Goal: Communication & Community: Answer question/provide support

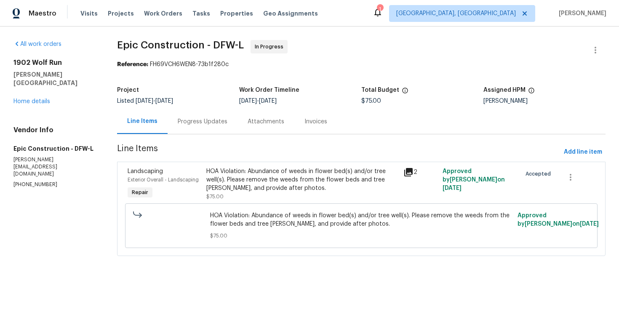
click at [189, 123] on div "Progress Updates" at bounding box center [203, 121] width 50 height 8
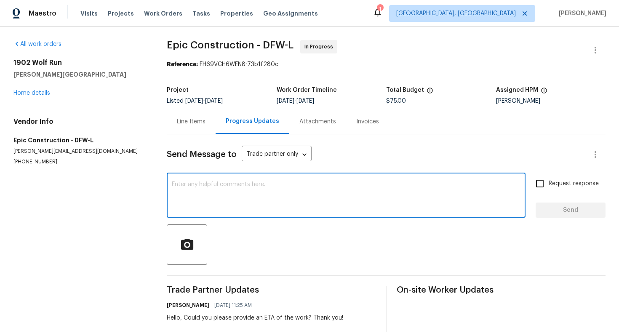
click at [281, 206] on textarea at bounding box center [346, 195] width 349 height 29
drag, startPoint x: 289, startPoint y: 192, endPoint x: 90, endPoint y: 123, distance: 211.1
click at [91, 125] on div "All work orders 1902 Wolf Run Anna, TX 75409 Home details Vendor Info Epic Cons…" at bounding box center [309, 186] width 619 height 319
click at [222, 187] on textarea "Could you plaese update after photos? Thnak you!" at bounding box center [346, 195] width 349 height 29
type textarea "Could you please update after photos? Thank you!"
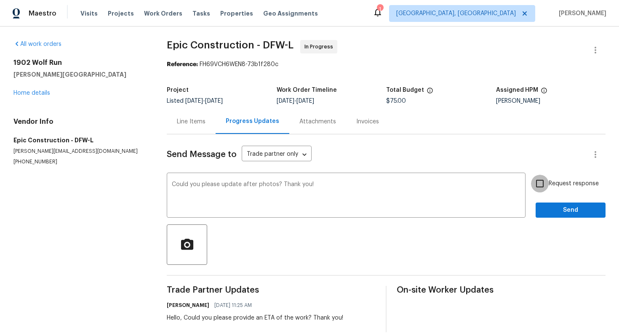
click at [537, 183] on input "Request response" at bounding box center [540, 184] width 18 height 18
checkbox input "true"
click at [565, 214] on span "Send" at bounding box center [570, 210] width 56 height 11
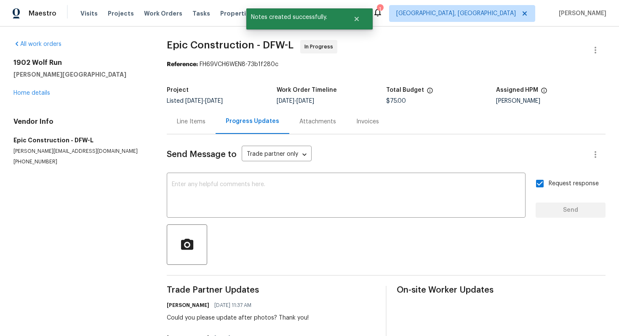
click at [34, 163] on p "(214) 208-1878" at bounding box center [79, 161] width 133 height 7
copy p "(214) 208-1878"
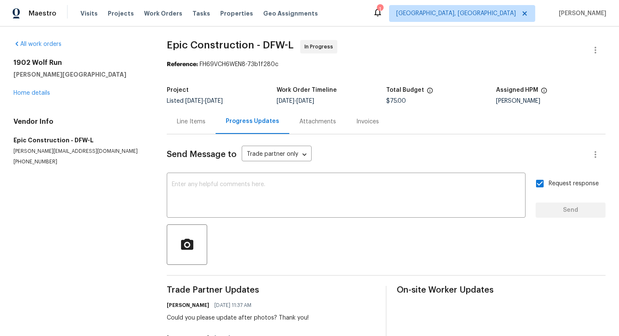
click at [196, 125] on div "Line Items" at bounding box center [191, 121] width 29 height 8
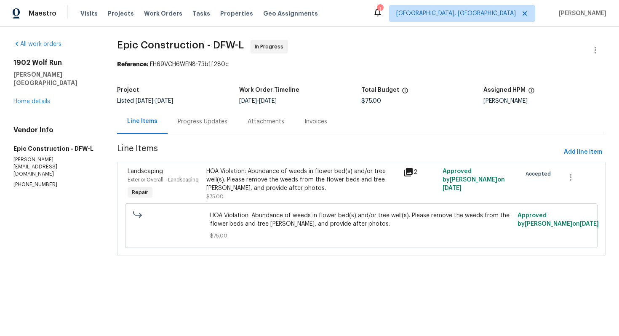
click at [220, 124] on div "Progress Updates" at bounding box center [203, 121] width 50 height 8
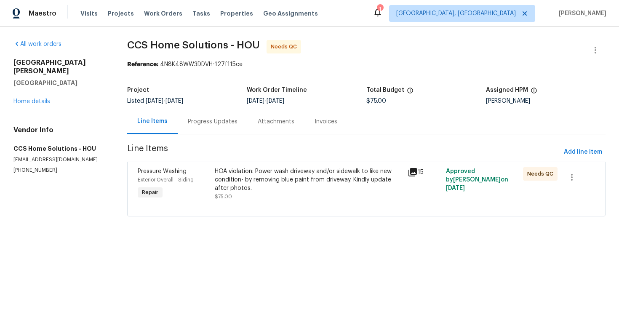
click at [219, 126] on div "Progress Updates" at bounding box center [213, 121] width 70 height 25
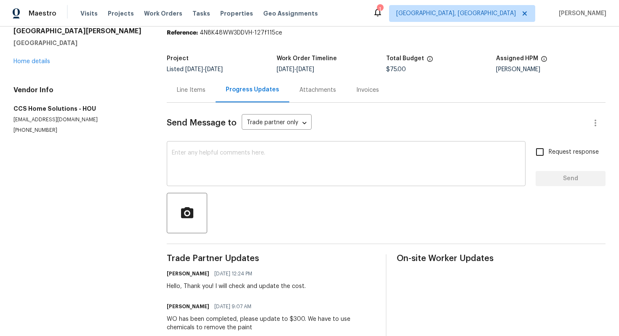
scroll to position [23, 0]
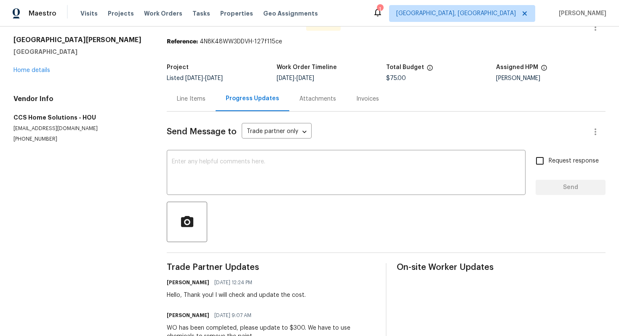
click at [191, 107] on div "Line Items" at bounding box center [191, 98] width 49 height 25
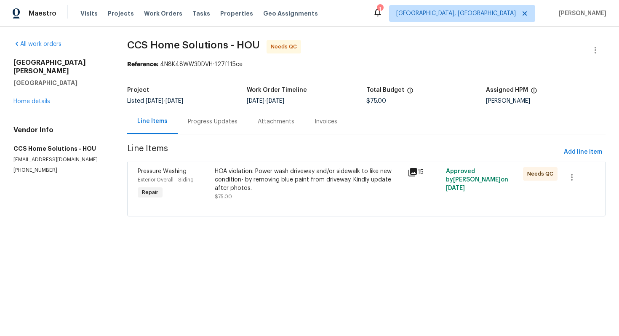
click at [248, 186] on div "HOA violation: Power wash driveway and/or sidewalk to like new condition- by re…" at bounding box center [308, 179] width 187 height 25
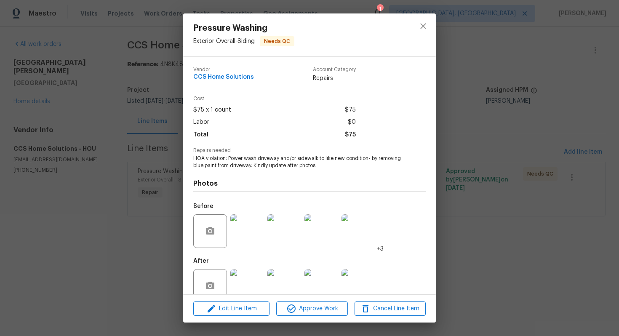
scroll to position [17, 0]
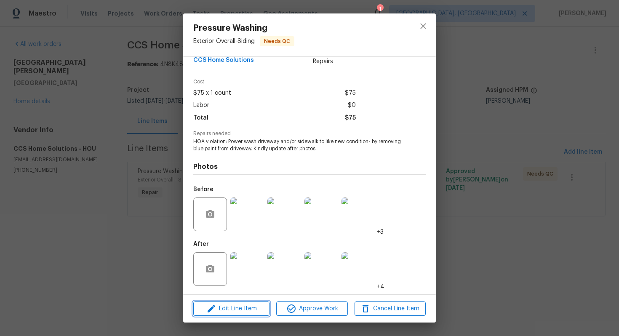
click at [251, 310] on span "Edit Line Item" at bounding box center [231, 309] width 71 height 11
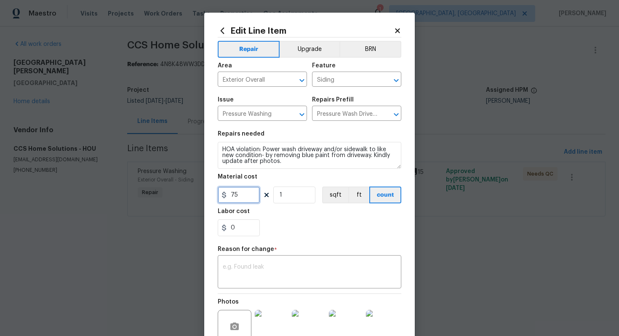
drag, startPoint x: 250, startPoint y: 195, endPoint x: 206, endPoint y: 193, distance: 43.9
click at [206, 193] on div "Edit Line Item Repair Upgrade BRN Area Exterior Overall ​ Feature Siding ​ Issu…" at bounding box center [309, 212] width 211 height 398
type input "300"
click at [242, 287] on div "x ​" at bounding box center [310, 272] width 184 height 31
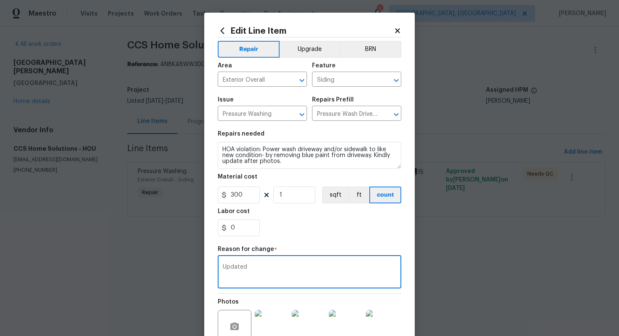
type textarea "Updated t"
paste textarea "Updated t"
click at [225, 270] on textarea "Updated t" at bounding box center [309, 273] width 173 height 18
click at [275, 267] on textarea "Updated t" at bounding box center [309, 273] width 173 height 18
click at [274, 265] on textarea "Updated the cost sa per vendor request" at bounding box center [309, 273] width 173 height 18
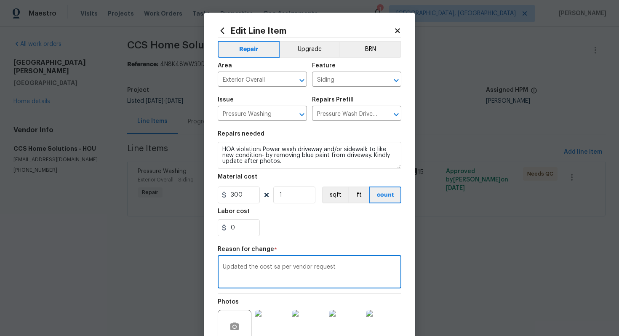
click at [274, 265] on textarea "Updated the cost sa per vendor request" at bounding box center [309, 273] width 173 height 18
click at [312, 277] on textarea "Updated the cost as per vendor request" at bounding box center [309, 273] width 173 height 18
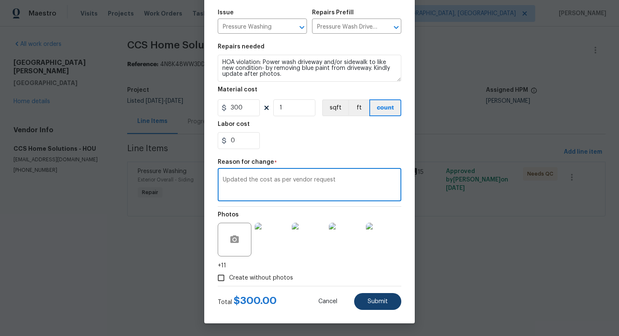
type textarea "Updated the cost as per vendor request"
click at [376, 305] on button "Submit" at bounding box center [377, 301] width 47 height 17
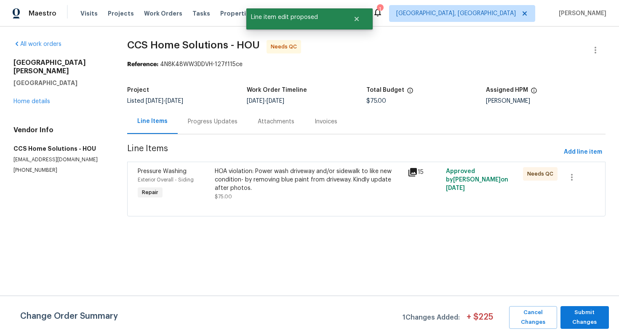
scroll to position [0, 0]
click at [583, 323] on span "Submit Changes" at bounding box center [585, 317] width 40 height 19
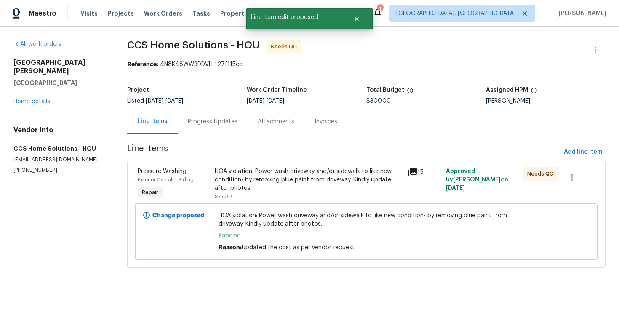
click at [291, 180] on div "HOA violation: Power wash driveway and/or sidewalk to like new condition- by re…" at bounding box center [308, 179] width 187 height 25
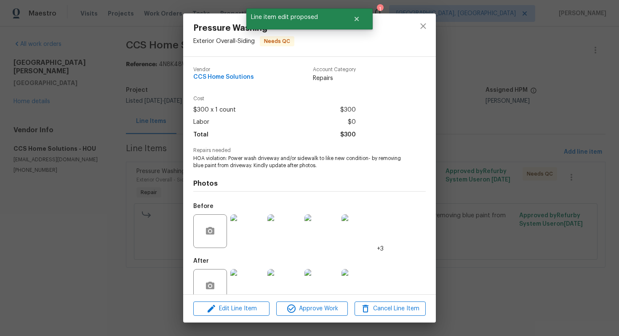
scroll to position [17, 0]
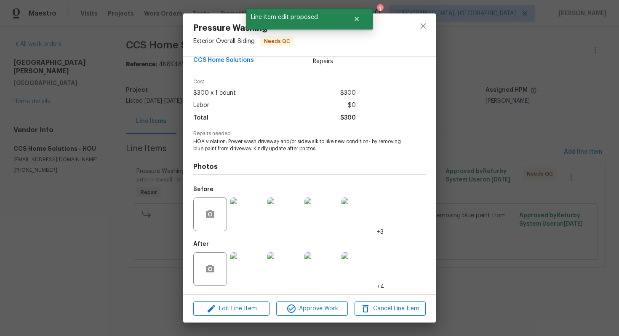
click at [248, 269] on img at bounding box center [247, 269] width 34 height 34
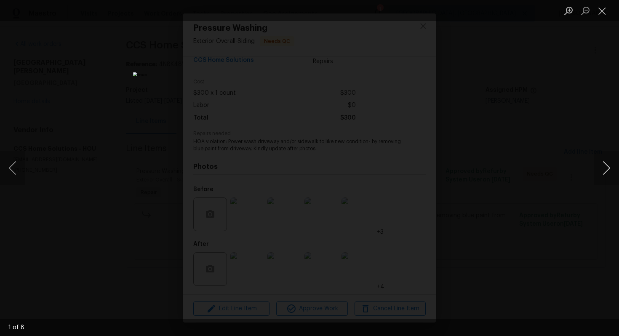
click at [605, 170] on button "Next image" at bounding box center [606, 168] width 25 height 34
click at [605, 171] on button "Next image" at bounding box center [606, 168] width 25 height 34
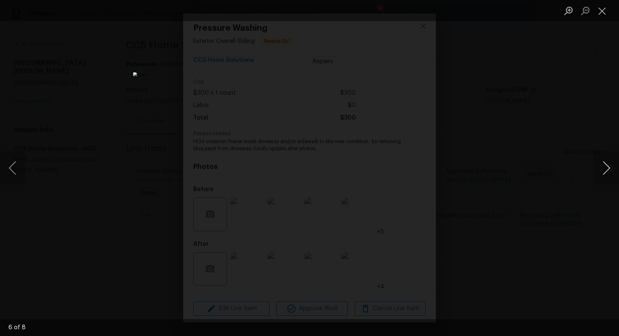
click at [604, 171] on button "Next image" at bounding box center [606, 168] width 25 height 34
click at [605, 173] on button "Next image" at bounding box center [606, 168] width 25 height 34
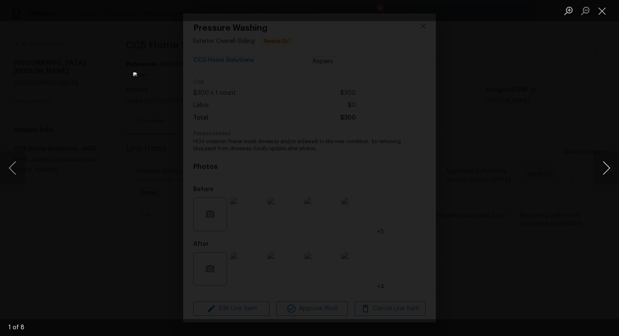
click at [605, 173] on button "Next image" at bounding box center [606, 168] width 25 height 34
click at [603, 13] on button "Close lightbox" at bounding box center [602, 10] width 17 height 15
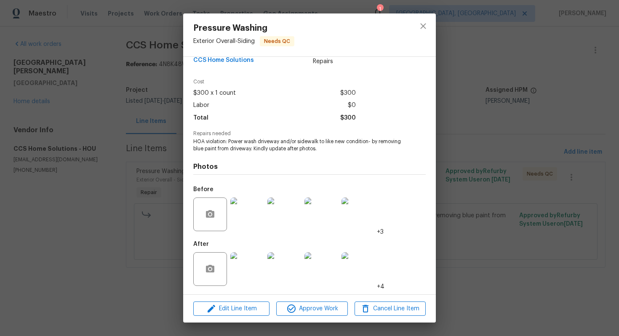
click at [497, 189] on div "Pressure Washing Exterior Overall - Siding Needs QC Vendor CCS Home Solutions A…" at bounding box center [309, 168] width 619 height 336
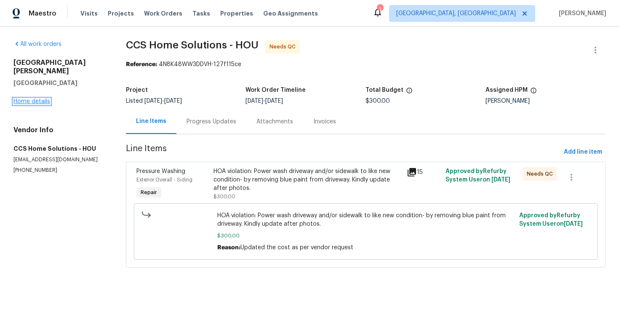
click at [43, 99] on link "Home details" at bounding box center [31, 102] width 37 height 6
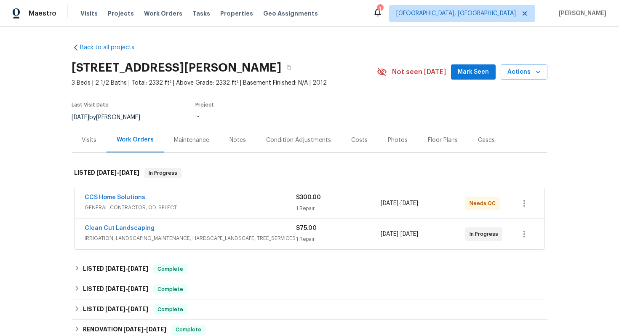
scroll to position [7, 0]
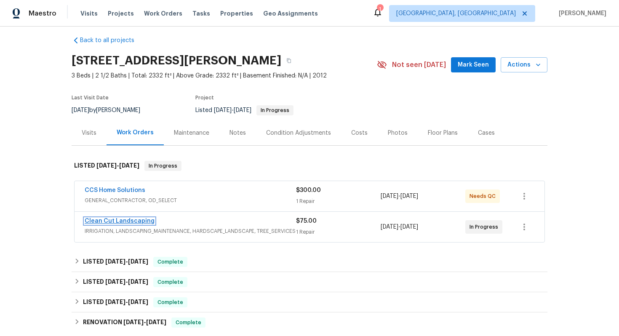
click at [120, 222] on link "Clean Cut Landscaping" at bounding box center [120, 221] width 70 height 6
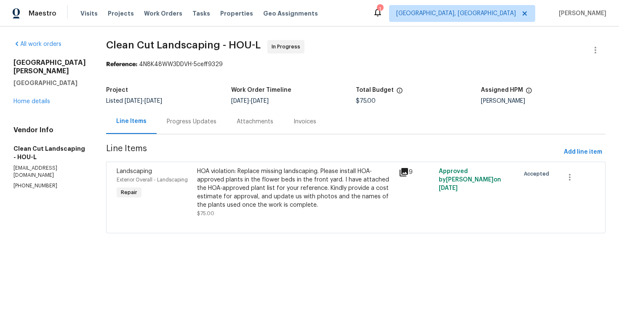
click at [187, 125] on div "Progress Updates" at bounding box center [192, 121] width 50 height 8
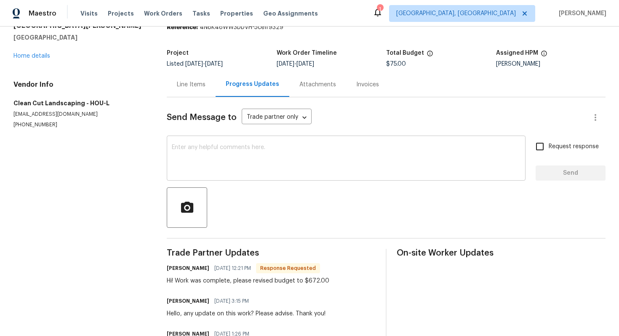
scroll to position [22, 0]
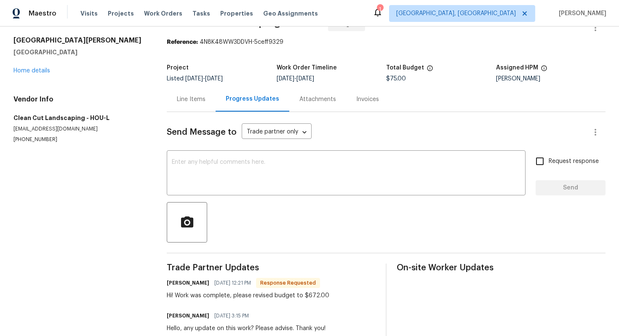
click at [197, 99] on div "Line Items" at bounding box center [191, 99] width 29 height 8
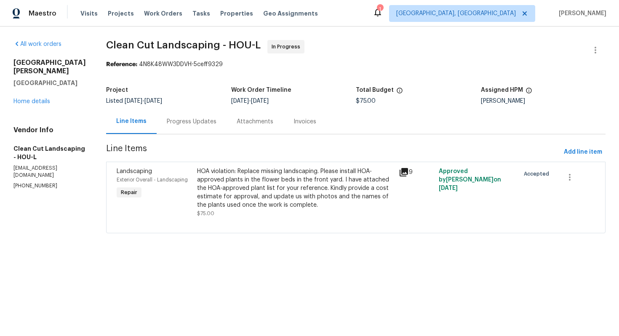
click at [237, 189] on div "HOA violation: Replace missing landscaping. Please install HOA-approved plants …" at bounding box center [295, 188] width 196 height 42
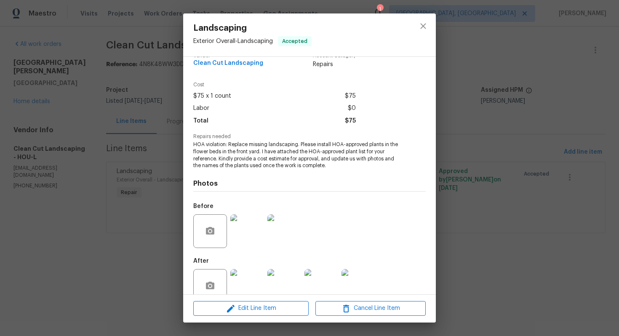
scroll to position [31, 0]
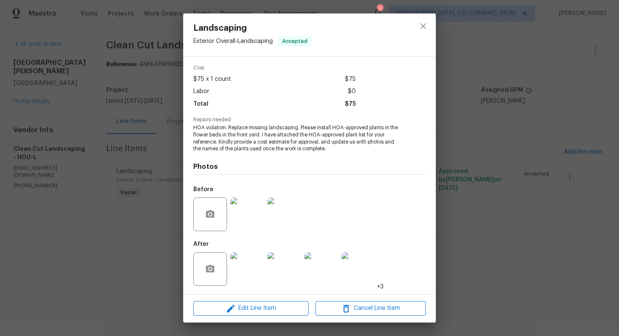
click at [246, 264] on img at bounding box center [247, 269] width 34 height 34
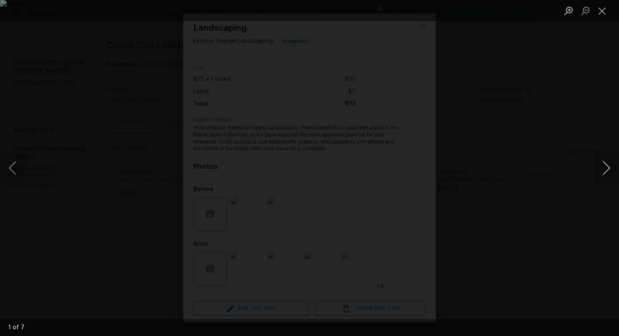
click at [598, 167] on button "Next image" at bounding box center [606, 168] width 25 height 34
click at [600, 171] on button "Next image" at bounding box center [606, 168] width 25 height 34
click at [605, 12] on button "Close lightbox" at bounding box center [602, 10] width 17 height 15
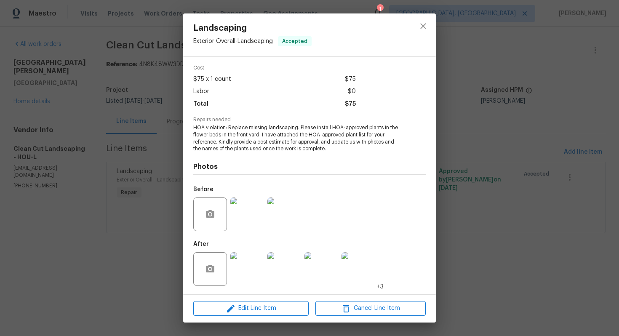
click at [514, 113] on div "Landscaping Exterior Overall - Landscaping Accepted Vendor Clean Cut Landscapin…" at bounding box center [309, 168] width 619 height 336
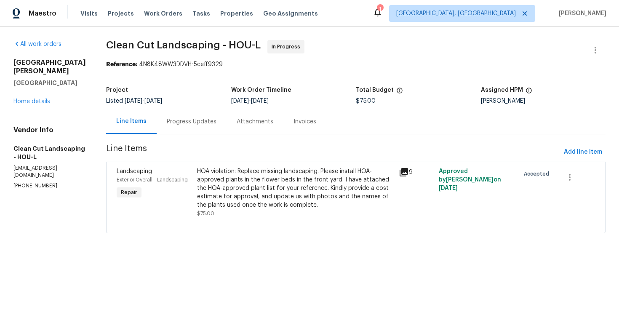
click at [198, 122] on div "Progress Updates" at bounding box center [192, 121] width 50 height 8
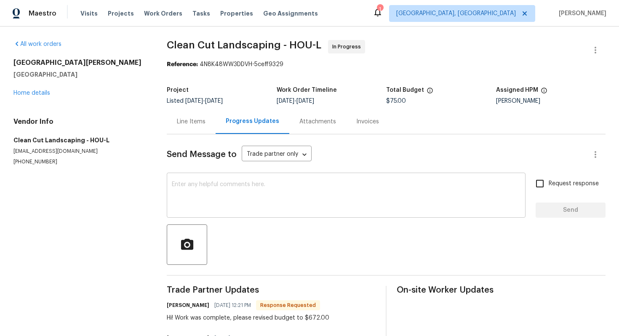
scroll to position [84, 0]
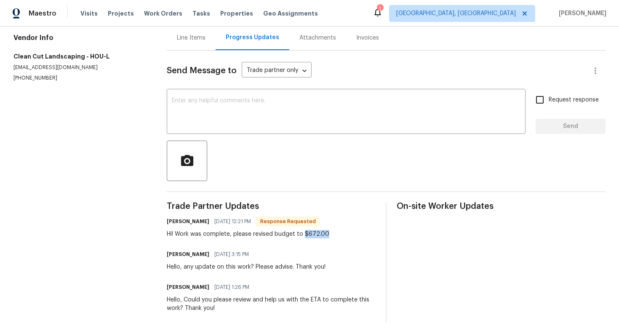
drag, startPoint x: 304, startPoint y: 233, endPoint x: 331, endPoint y: 233, distance: 26.9
click at [331, 233] on div "[PERSON_NAME] [DATE] 12:21 PM Response Requested Hi! Work was complete, please …" at bounding box center [271, 227] width 209 height 23
copy div "$672.00"
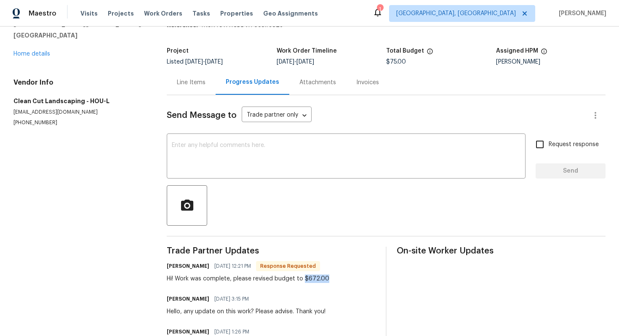
scroll to position [7, 0]
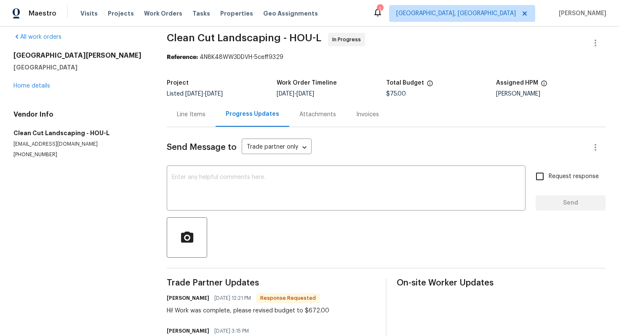
click at [30, 90] on div "All work orders [STREET_ADDRESS][PERSON_NAME][PERSON_NAME] Home details Vendor …" at bounding box center [79, 95] width 133 height 125
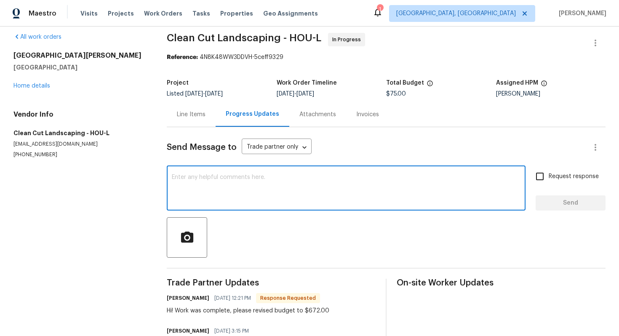
click at [210, 189] on textarea at bounding box center [346, 188] width 349 height 29
paste textarea "Hello, Thank you! I will check and update the cost."
type textarea "Hello, Thank you! I will check and update the cost."
click at [553, 204] on span "Send" at bounding box center [570, 203] width 56 height 11
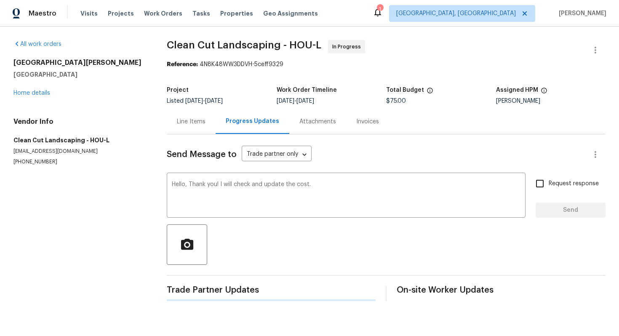
scroll to position [0, 0]
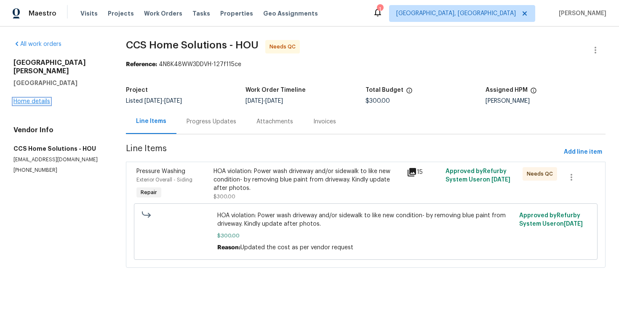
click at [42, 99] on link "Home details" at bounding box center [31, 102] width 37 height 6
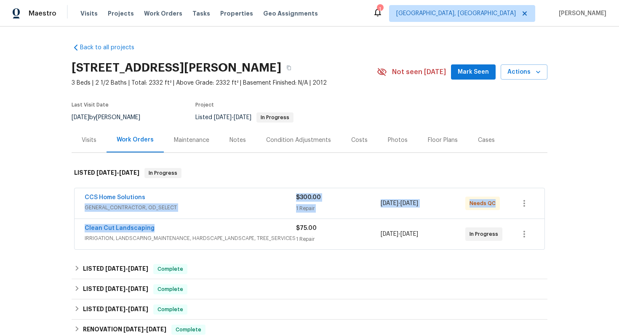
drag, startPoint x: 157, startPoint y: 200, endPoint x: 180, endPoint y: 230, distance: 38.1
click at [181, 231] on div "CCS Home Solutions GENERAL_CONTRACTOR, OD_SELECT $300.00 1 Repair 7/31/2025 - 8…" at bounding box center [309, 218] width 471 height 61
click at [180, 230] on div "Clean Cut Landscaping" at bounding box center [190, 229] width 211 height 10
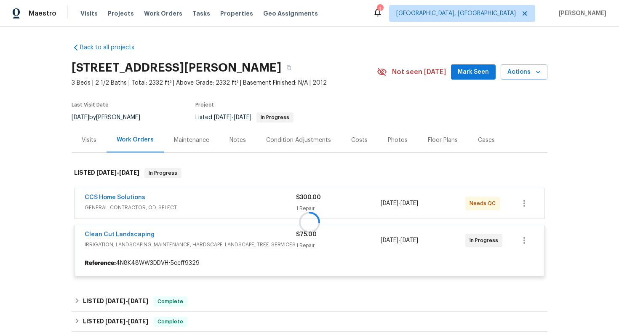
click at [180, 231] on div at bounding box center [310, 222] width 476 height 125
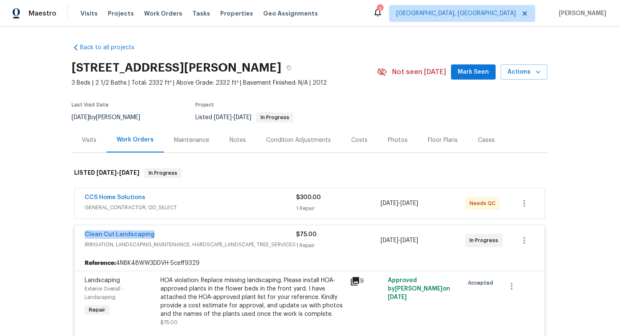
drag, startPoint x: 174, startPoint y: 233, endPoint x: 70, endPoint y: 232, distance: 104.4
click at [70, 232] on div "Back to all projects 26122 Flinton Dr, Richmond, TX 77406 3 Beds | 2 1/2 Baths …" at bounding box center [309, 181] width 619 height 309
copy link "Clean Cut Landscaping"
click at [169, 195] on div "CCS Home Solutions" at bounding box center [190, 198] width 211 height 10
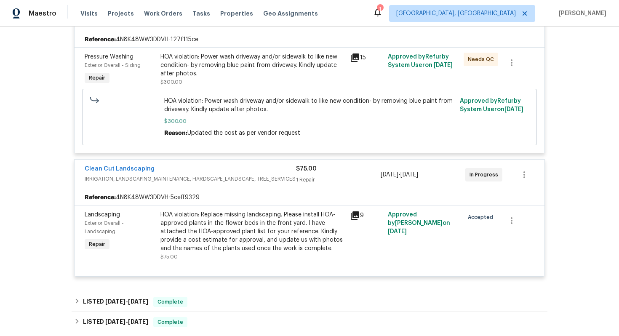
scroll to position [247, 0]
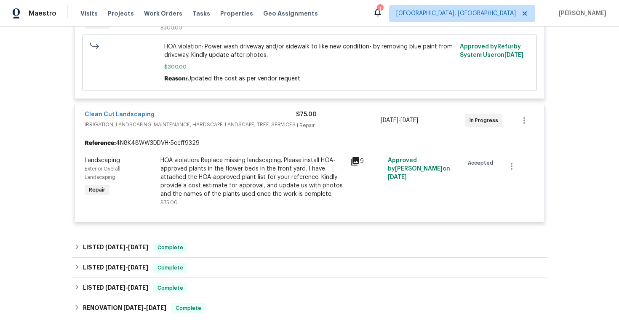
click at [244, 160] on div "HOA violation: Replace missing landscaping. Please install HOA-approved plants …" at bounding box center [252, 177] width 184 height 42
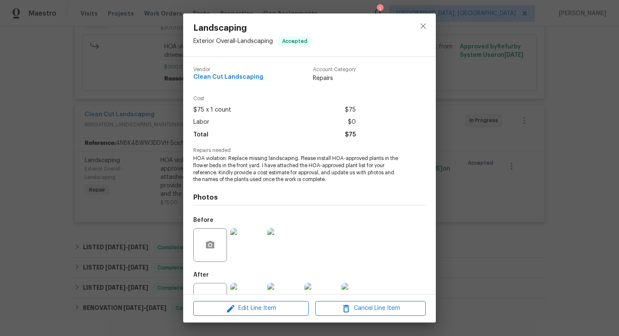
scroll to position [31, 0]
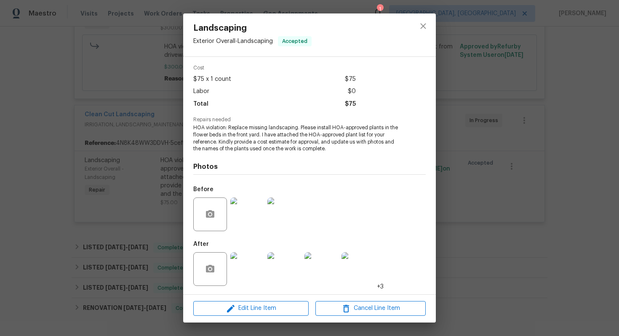
click at [251, 264] on img at bounding box center [247, 269] width 34 height 34
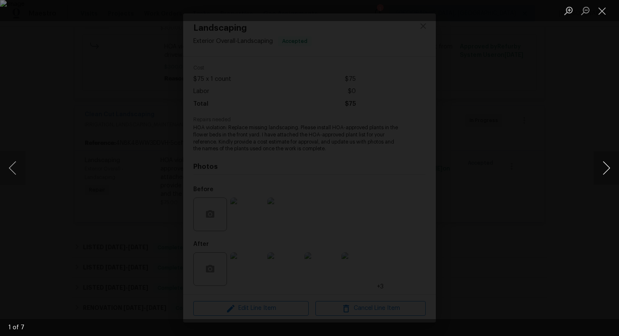
click at [608, 174] on button "Next image" at bounding box center [606, 168] width 25 height 34
click at [604, 12] on button "Close lightbox" at bounding box center [602, 10] width 17 height 15
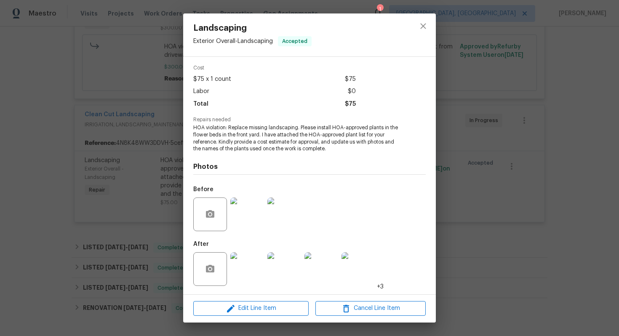
click at [496, 135] on div "Landscaping Exterior Overall - Landscaping Accepted Vendor Clean Cut Landscapin…" at bounding box center [309, 168] width 619 height 336
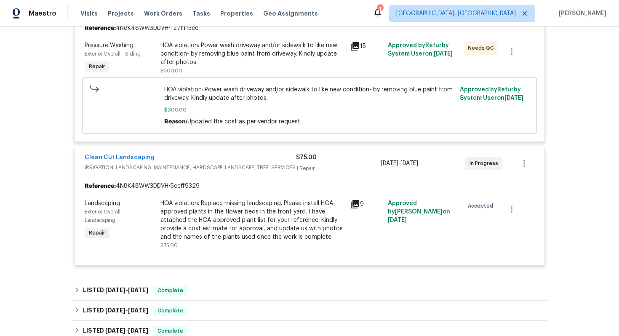
scroll to position [182, 0]
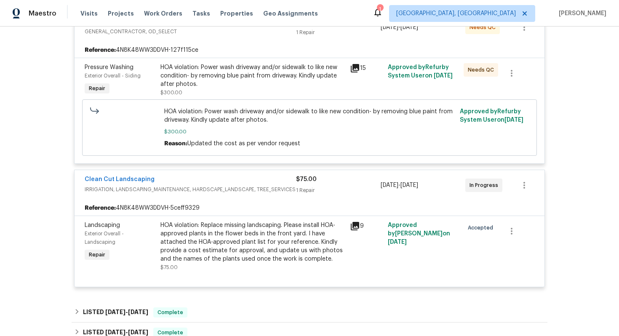
click at [233, 70] on div "HOA violation: Power wash driveway and/or sidewalk to like new condition- by re…" at bounding box center [252, 75] width 184 height 25
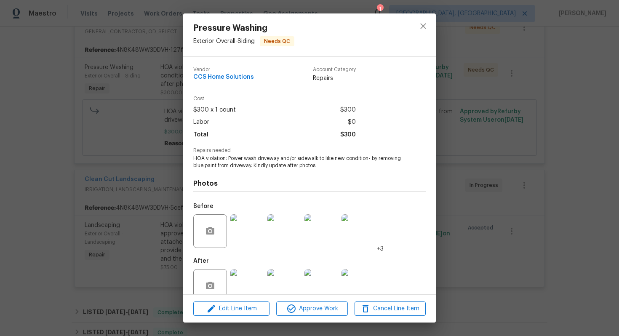
scroll to position [17, 0]
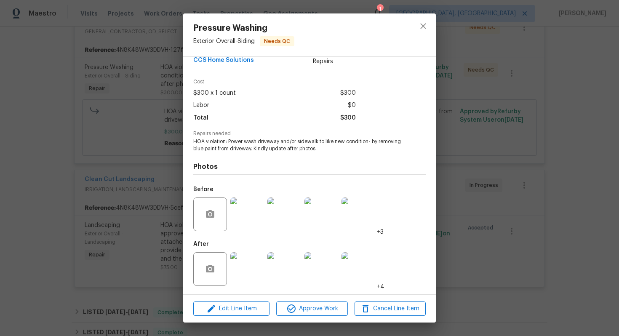
click at [256, 260] on img at bounding box center [247, 269] width 34 height 34
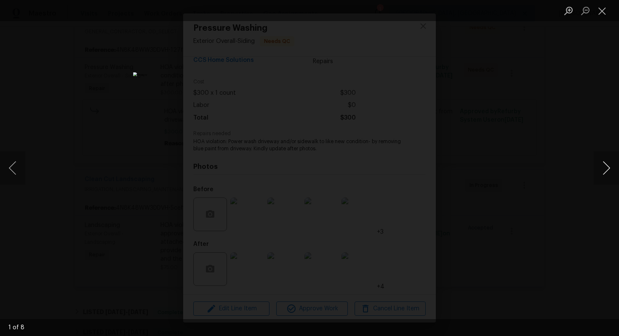
click at [597, 167] on button "Next image" at bounding box center [606, 168] width 25 height 34
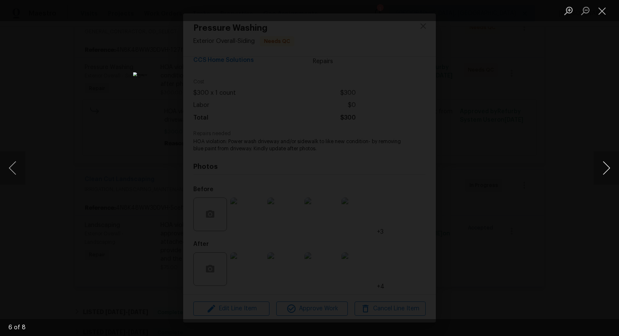
click at [597, 167] on button "Next image" at bounding box center [606, 168] width 25 height 34
click at [602, 12] on button "Close lightbox" at bounding box center [602, 10] width 17 height 15
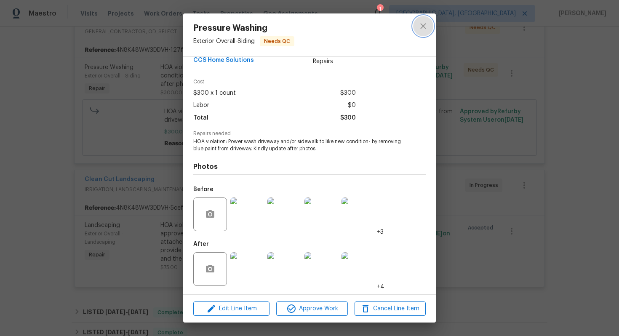
click at [423, 26] on icon "close" at bounding box center [422, 25] width 5 height 5
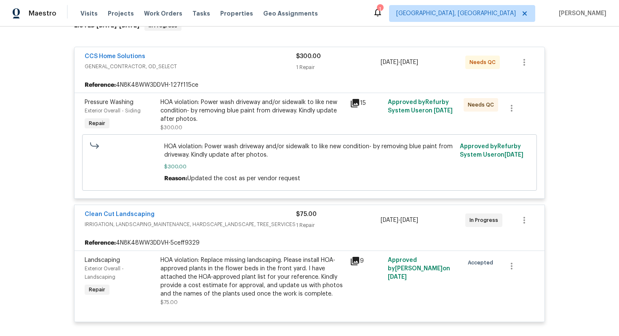
scroll to position [79, 0]
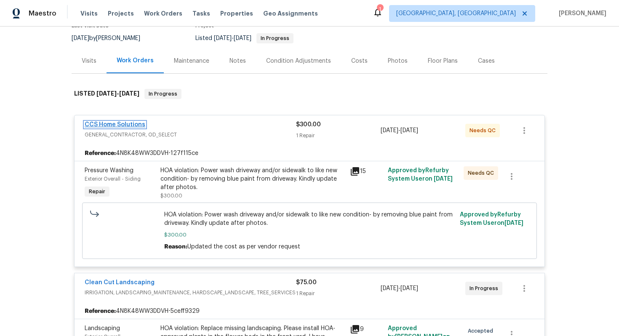
click at [125, 126] on link "CCS Home Solutions" at bounding box center [115, 125] width 61 height 6
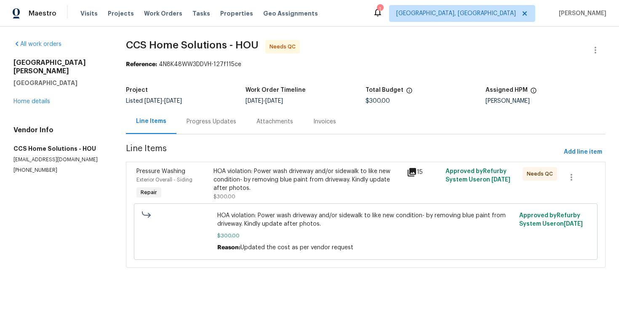
click at [237, 125] on div "Progress Updates" at bounding box center [211, 121] width 70 height 25
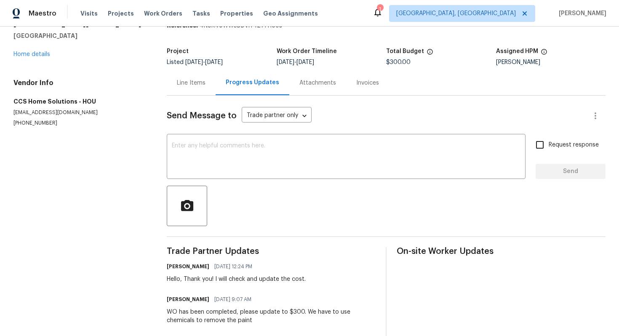
scroll to position [41, 0]
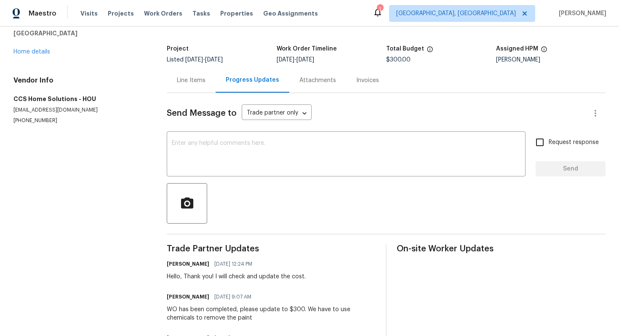
click at [229, 276] on div "Hello, Thank you! I will check and update the cost." at bounding box center [236, 276] width 139 height 8
copy div "Hello, Thank you! I will check and update the cost."
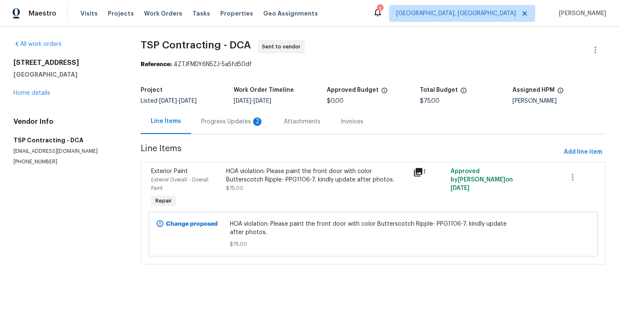
click at [240, 117] on div "Progress Updates 2" at bounding box center [232, 121] width 62 height 8
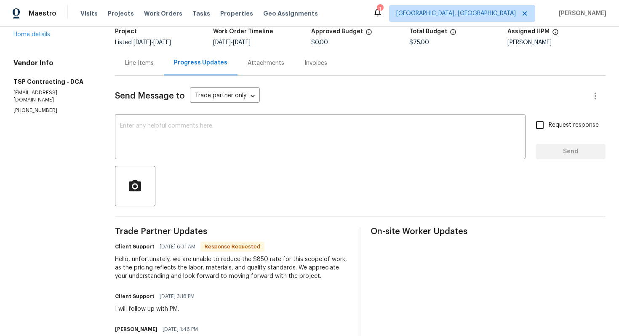
scroll to position [60, 0]
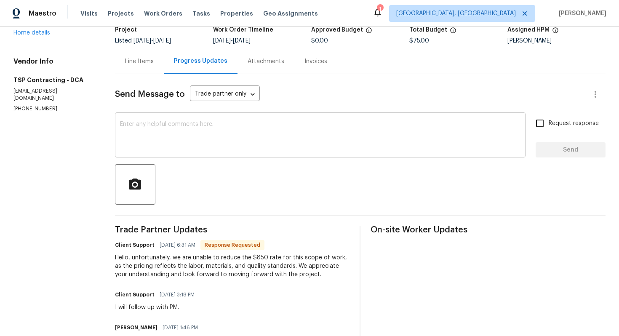
click at [240, 129] on textarea at bounding box center [320, 135] width 400 height 29
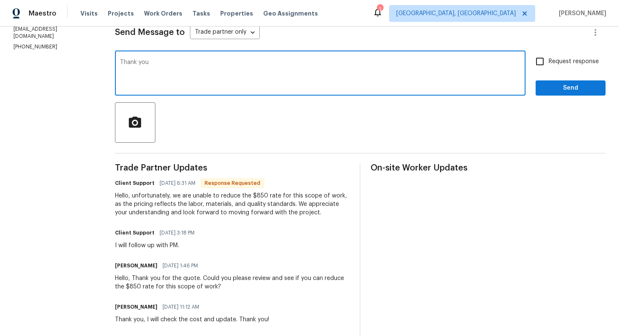
scroll to position [131, 0]
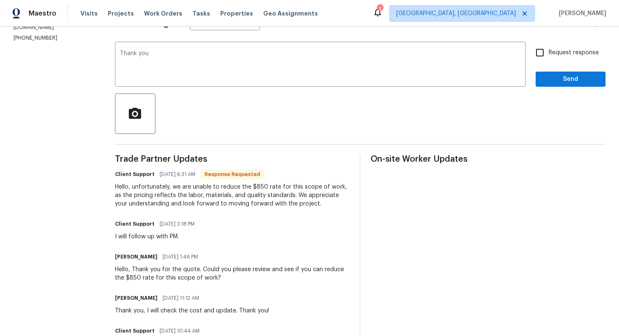
drag, startPoint x: 147, startPoint y: 310, endPoint x: 300, endPoint y: 310, distance: 153.3
click at [300, 310] on div "Udhaya Kumari 08/08/2025 11:12 AM Thank you, I will check the cost and update. …" at bounding box center [232, 303] width 235 height 23
drag, startPoint x: 237, startPoint y: 311, endPoint x: 116, endPoint y: 308, distance: 121.3
click at [116, 308] on div "Thank you, I will check the cost and update. Thank you!" at bounding box center [192, 311] width 154 height 8
copy div "Thank you, I will check the cost and update."
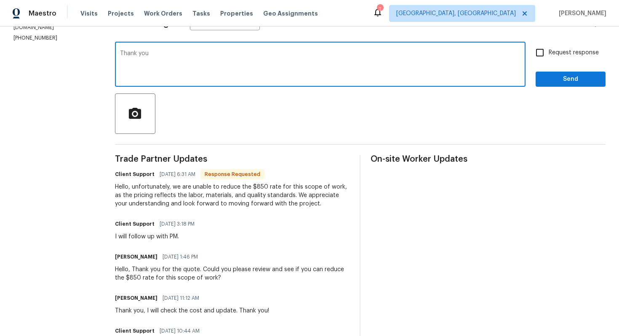
drag, startPoint x: 205, startPoint y: 68, endPoint x: 63, endPoint y: 38, distance: 144.9
click at [63, 38] on div "All work orders 10388 Hampshire Green Ave Fairfax, VA 22032 Home details Vendor…" at bounding box center [309, 175] width 619 height 558
paste textarea ", I will check the cost and update."
type textarea "Thank you, I will check the cost and update."
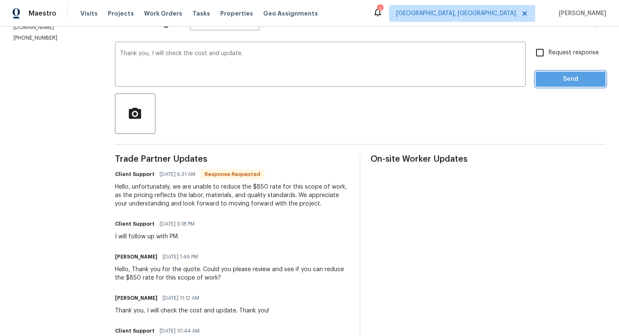
click at [559, 80] on span "Send" at bounding box center [570, 79] width 56 height 11
